Goal: Task Accomplishment & Management: Use online tool/utility

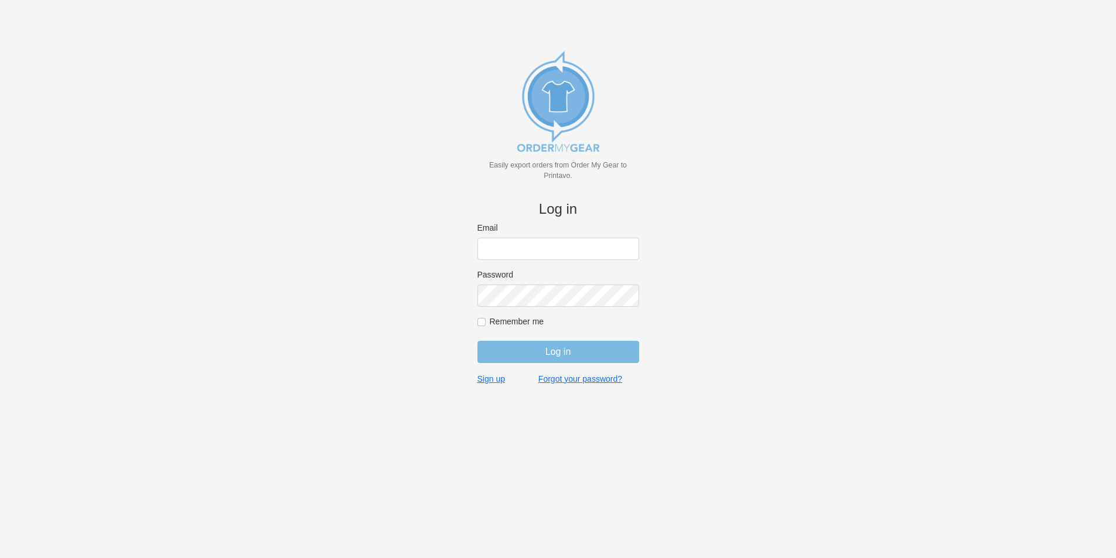
type input "[PERSON_NAME][EMAIL_ADDRESS][DOMAIN_NAME]"
click at [598, 349] on input "Log in" at bounding box center [558, 352] width 162 height 22
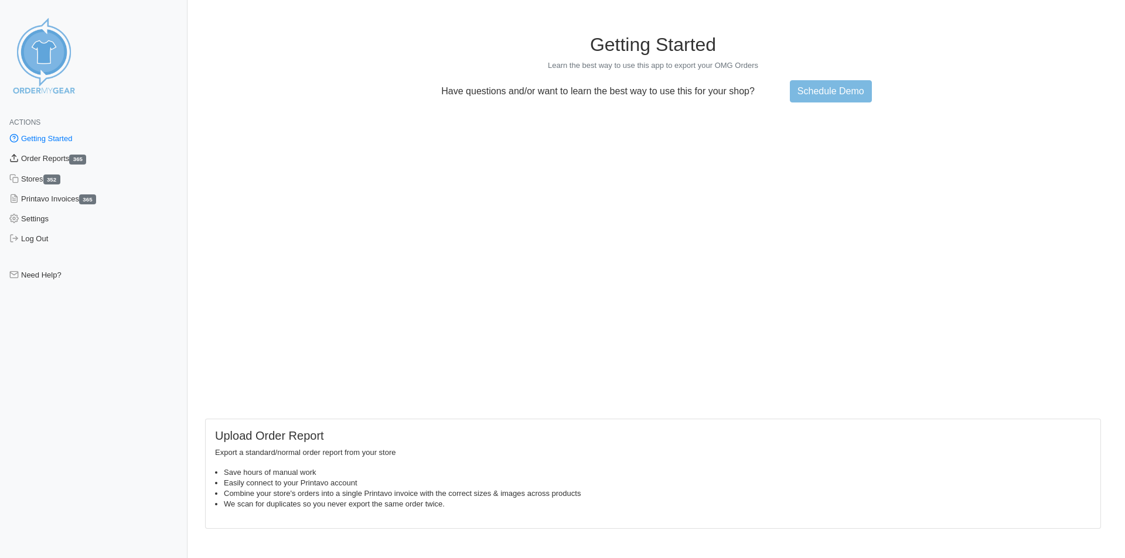
click at [57, 155] on link "Order Reports 365" at bounding box center [93, 159] width 187 height 20
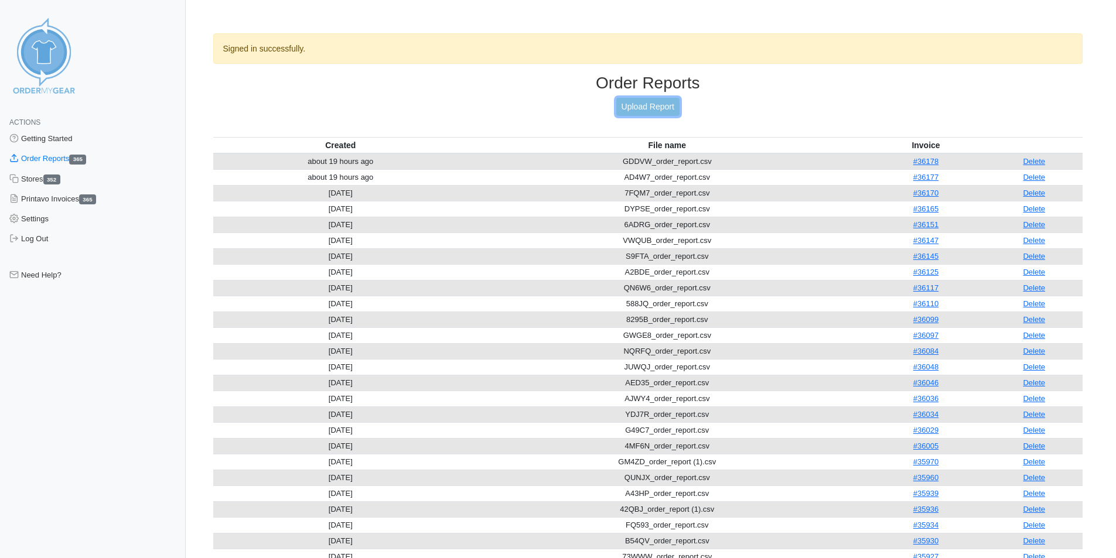
click at [650, 107] on link "Upload Report" at bounding box center [647, 107] width 63 height 18
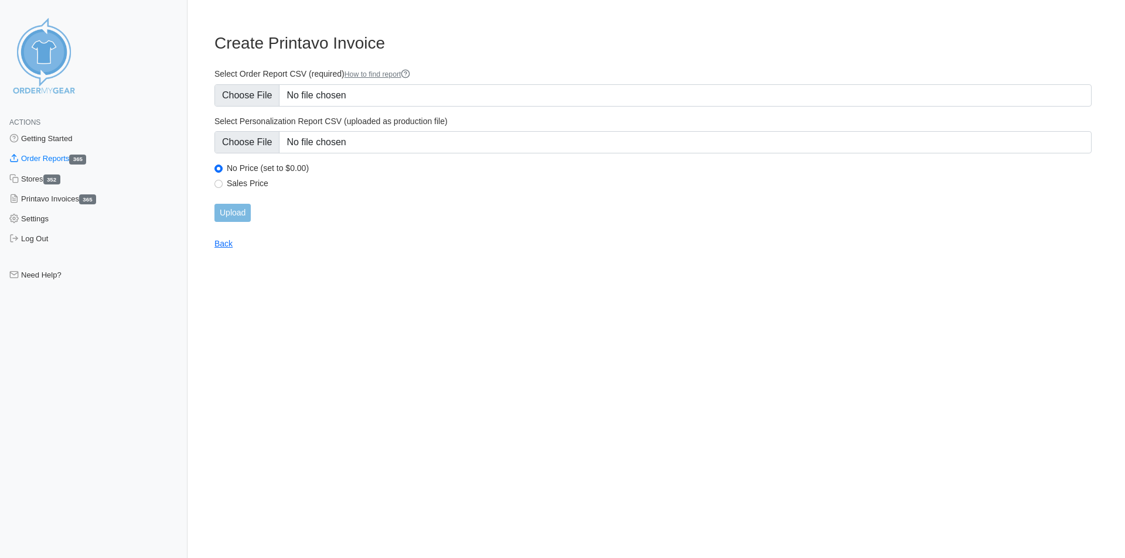
type input "C:\fakepath\77RNU_order_report.csv"
click at [233, 216] on input "Upload" at bounding box center [232, 213] width 36 height 18
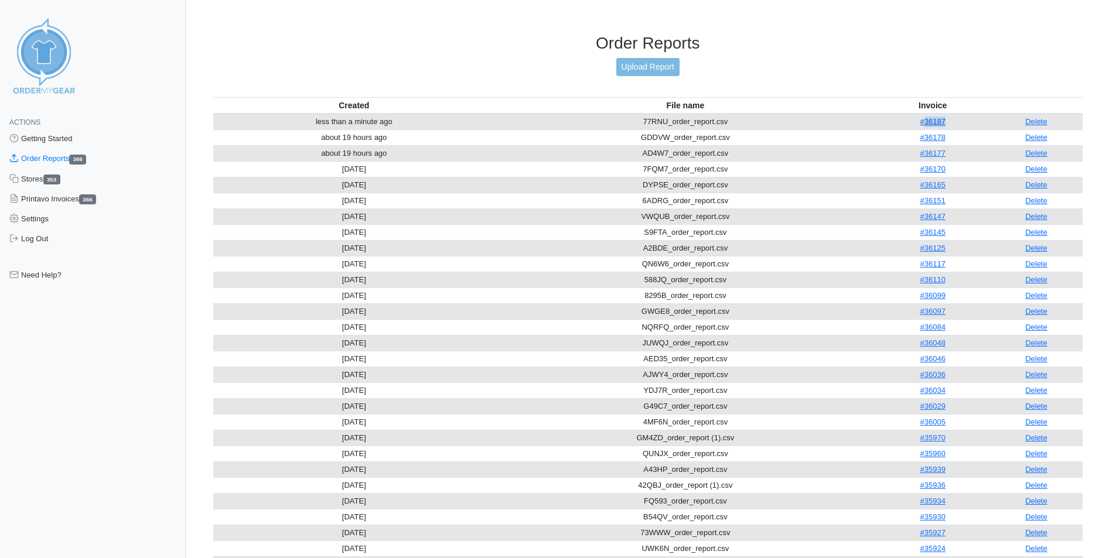
drag, startPoint x: 948, startPoint y: 124, endPoint x: 920, endPoint y: 126, distance: 28.2
click at [920, 126] on td "#36187" at bounding box center [933, 122] width 114 height 16
copy link "36187"
